Goal: Submit feedback/report problem

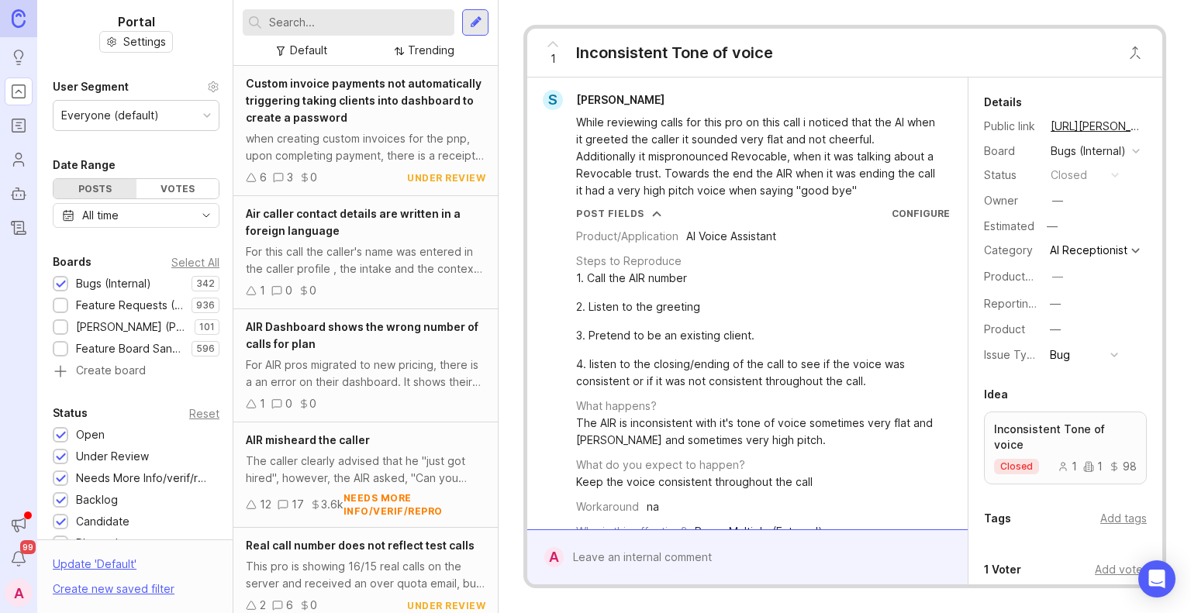
click at [317, 22] on input "text" at bounding box center [358, 22] width 179 height 17
type input "repeat ending"
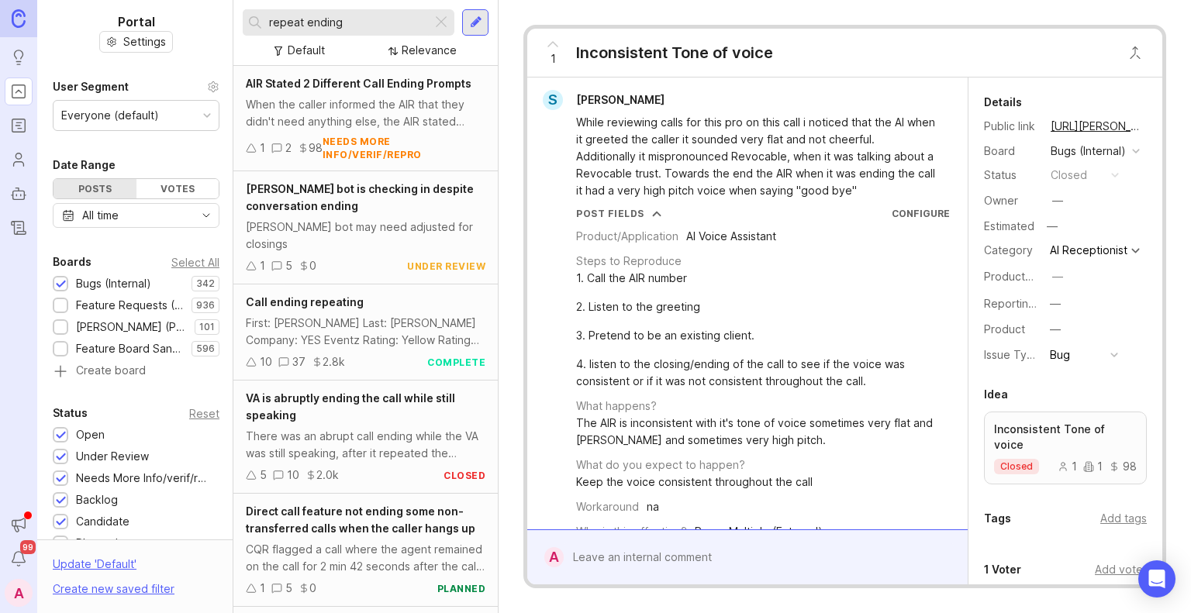
click at [411, 123] on div "When the caller informed the AIR that they didn't need anything else, the AIR s…" at bounding box center [366, 113] width 240 height 34
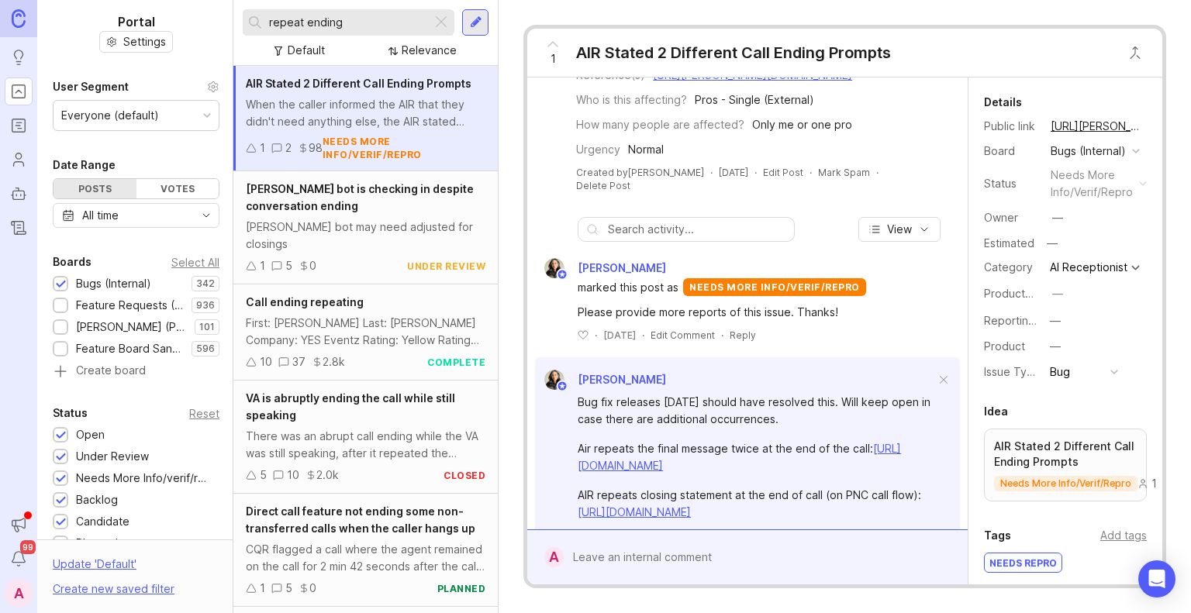
scroll to position [453, 0]
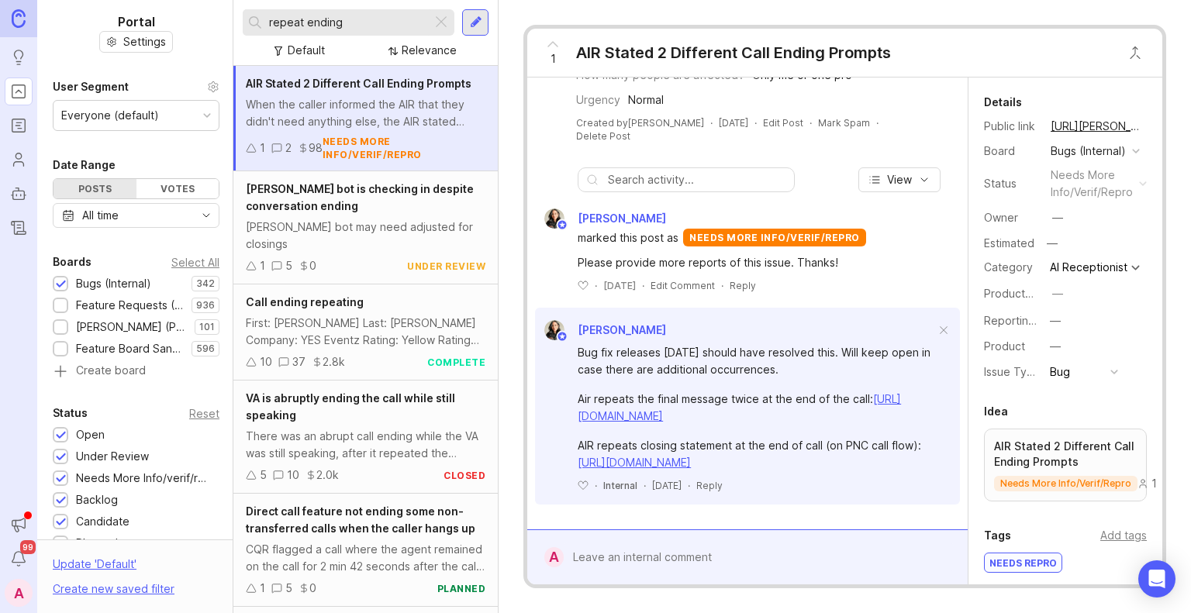
click at [627, 554] on div at bounding box center [759, 557] width 390 height 29
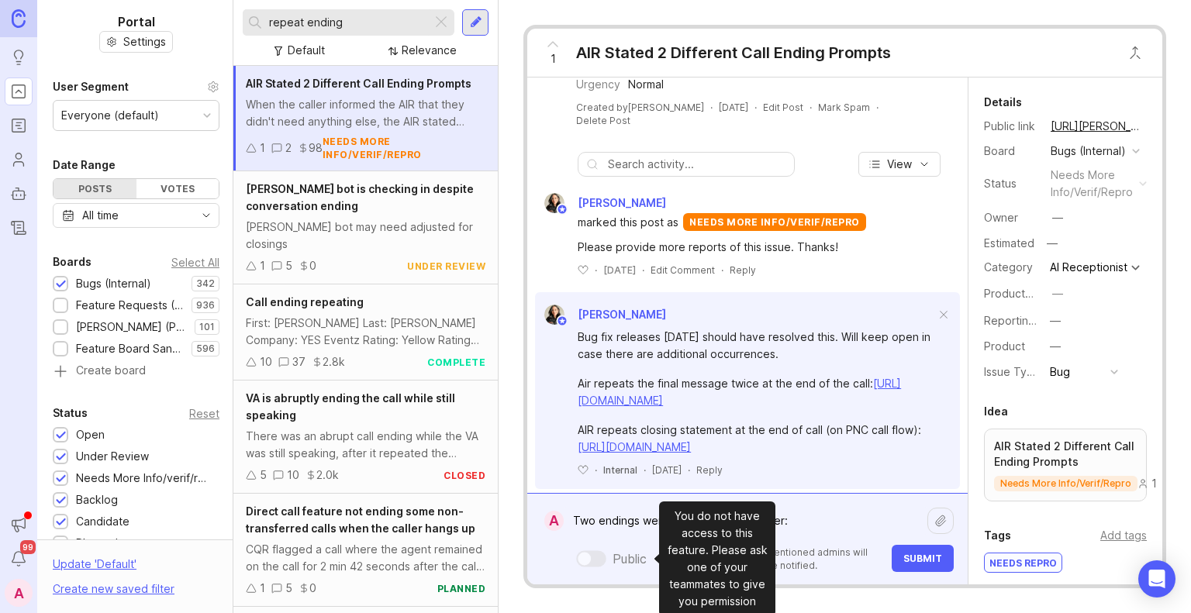
paste textarea "[URL][PERSON_NAME]"
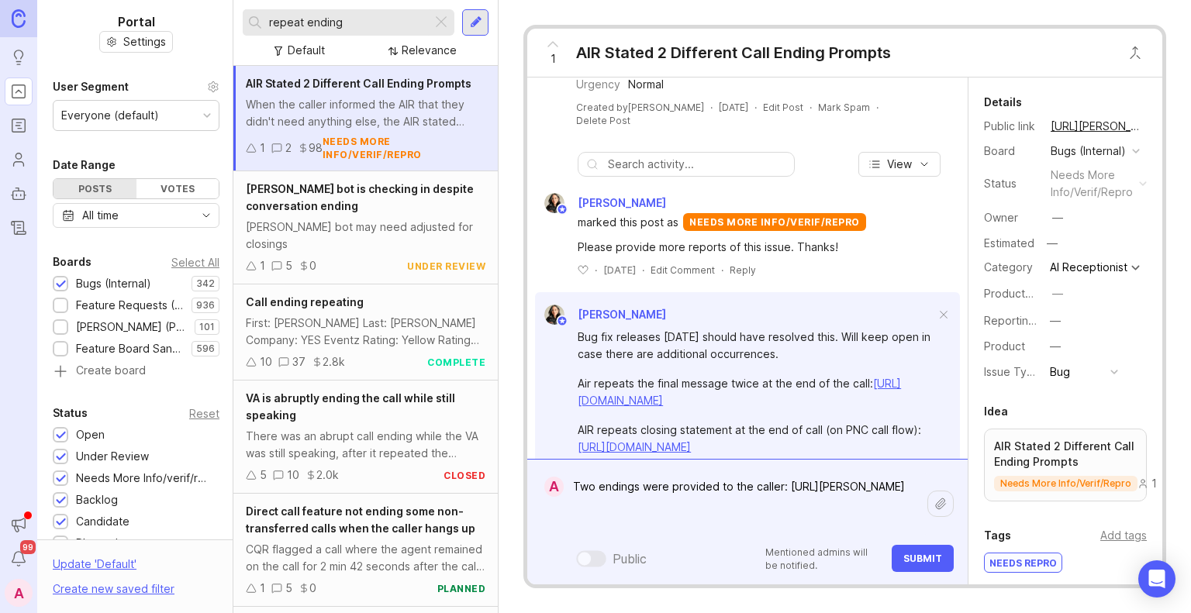
type textarea "Two endings were provided to the caller: [URL][PERSON_NAME]"
click at [924, 562] on span "Submit" at bounding box center [922, 559] width 39 height 12
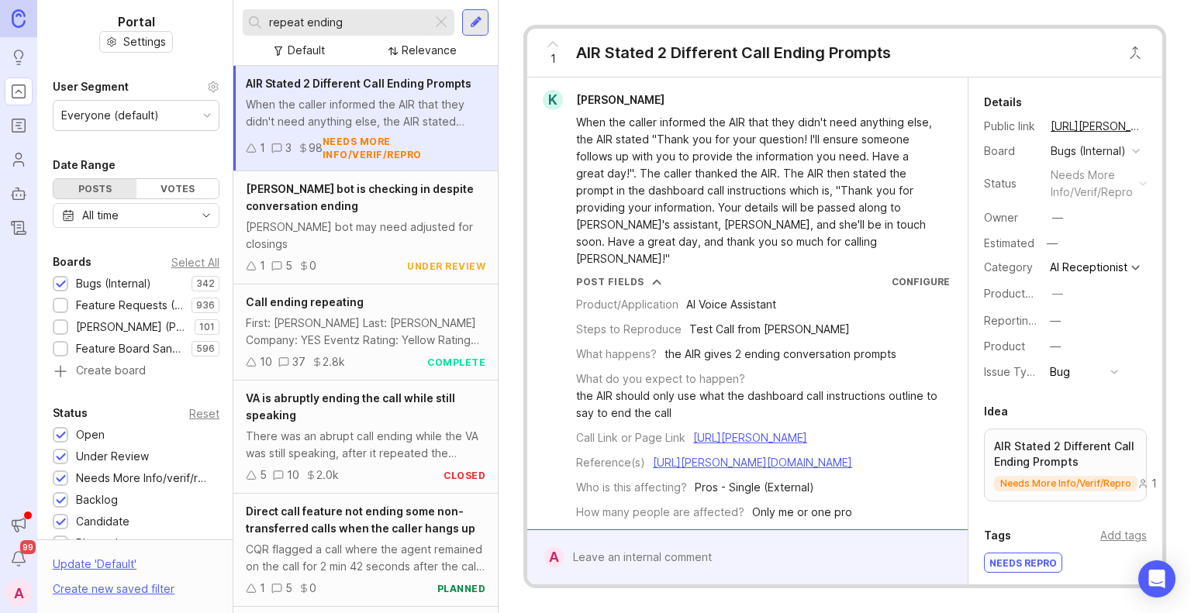
click at [633, 562] on div at bounding box center [759, 557] width 390 height 29
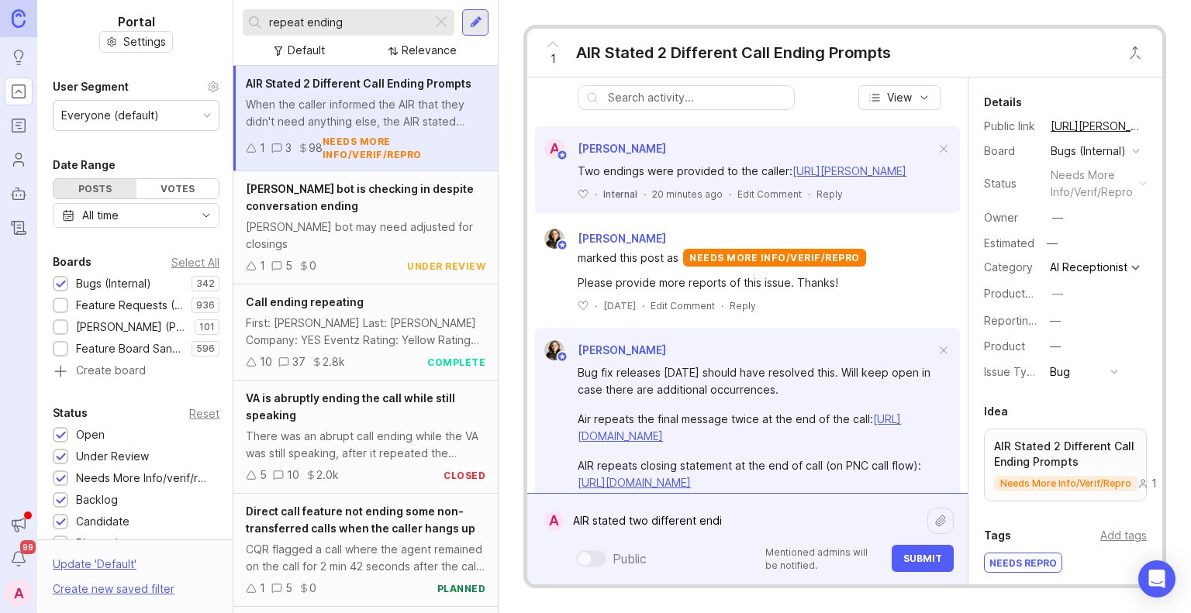
scroll to position [543, 0]
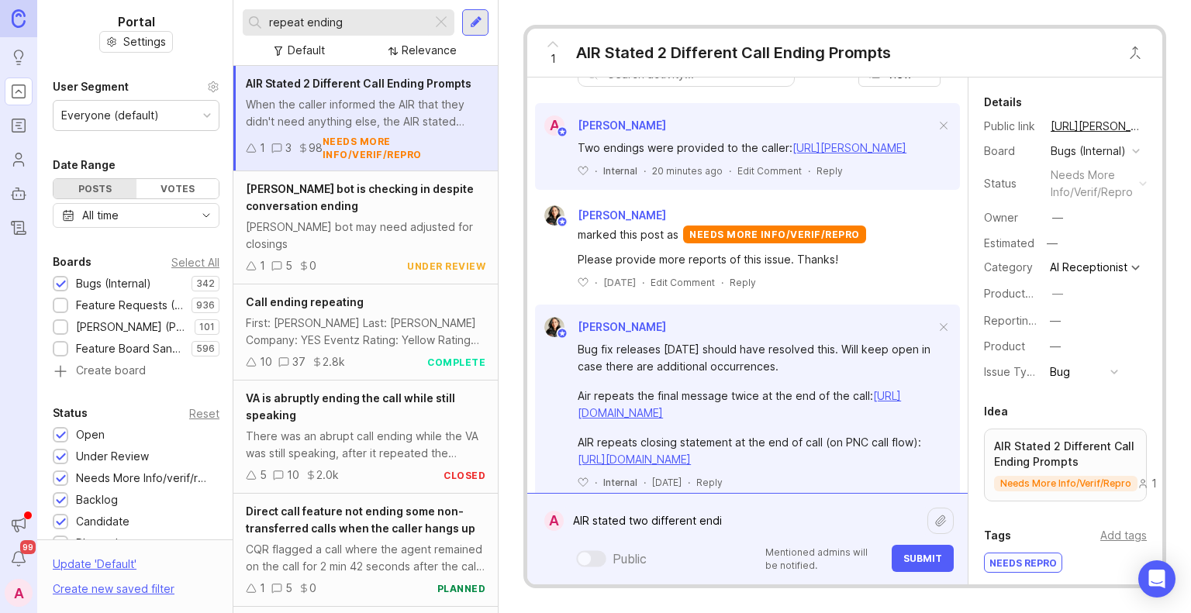
drag, startPoint x: 751, startPoint y: 523, endPoint x: 701, endPoint y: 523, distance: 50.4
click at [701, 523] on textarea "AIR stated two different endi" at bounding box center [746, 520] width 364 height 29
click at [772, 520] on textarea "AIR stated two different endings:" at bounding box center [746, 520] width 364 height 29
paste textarea "https://agent.smith.ai/agent/call/CAe45ea2562e6f2b8a0df08bc3a0106994/"
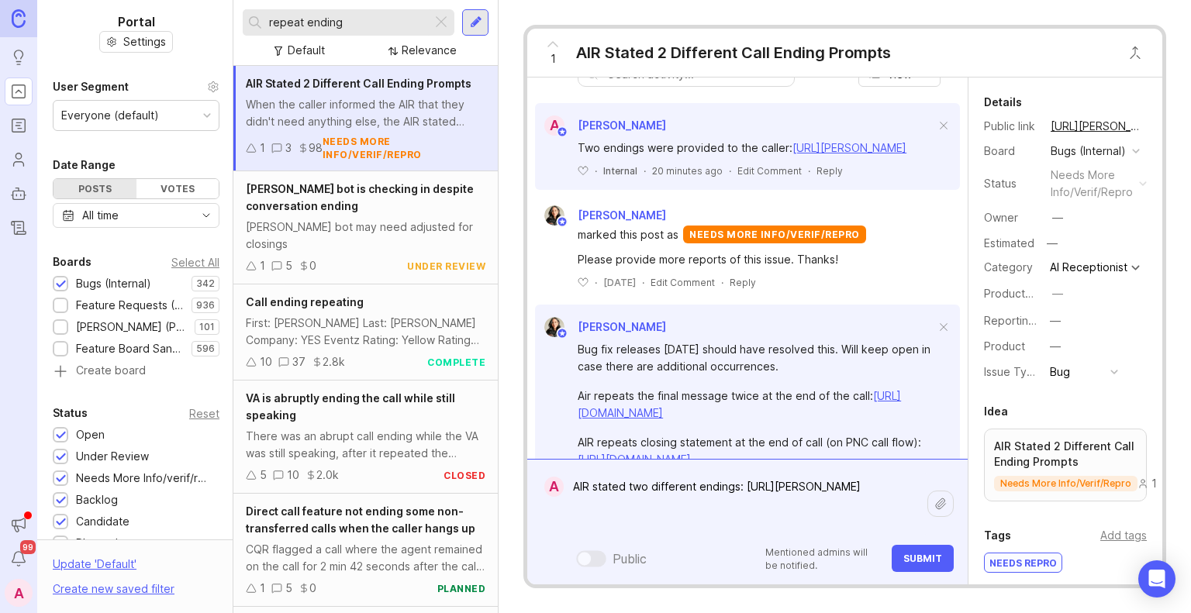
type textarea "AIR stated two different endings: https://agent.smith.ai/agent/call/CAe45ea2562…"
click at [916, 561] on span "Submit" at bounding box center [922, 559] width 39 height 12
